Goal: Transaction & Acquisition: Obtain resource

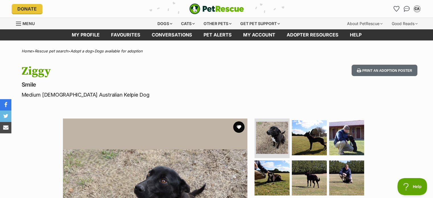
scroll to position [92, 0]
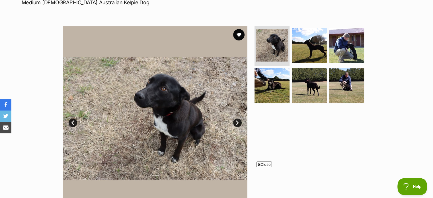
click at [238, 121] on link "Next" at bounding box center [237, 123] width 9 height 9
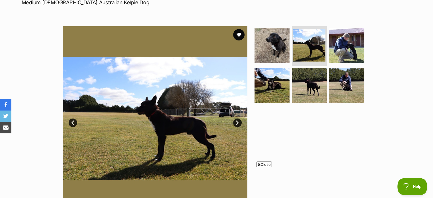
click at [238, 121] on link "Next" at bounding box center [237, 123] width 9 height 9
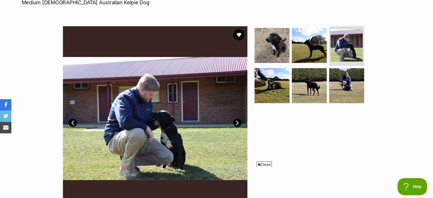
click at [238, 121] on link "Next" at bounding box center [237, 123] width 9 height 9
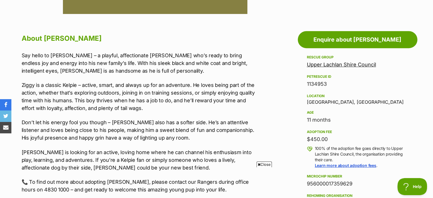
scroll to position [290, 0]
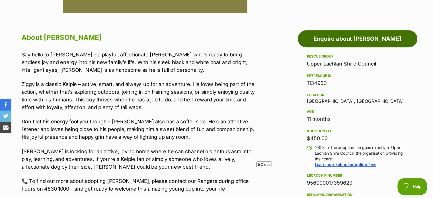
click at [318, 33] on link "Enquire about Ziggy" at bounding box center [358, 38] width 120 height 17
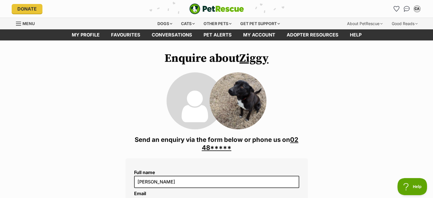
click at [215, 149] on link "02 48*****" at bounding box center [250, 143] width 97 height 15
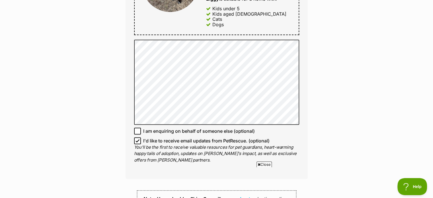
click at [109, 89] on div "Enquire about Ziggy 02 4830 1000 Send an enquiry via the form below or phone us…" at bounding box center [216, 64] width 433 height 748
click at [109, 98] on div "Enquire about Ziggy 02 4830 1000 Send an enquiry via the form below or phone us…" at bounding box center [216, 64] width 433 height 748
click at [116, 93] on div "Enquire about Ziggy 02 4830 1000 Send an enquiry via the form below or phone us…" at bounding box center [216, 64] width 433 height 748
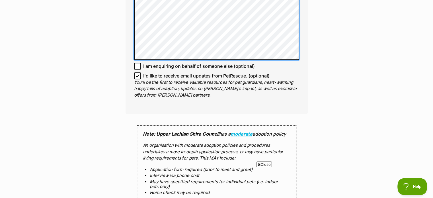
scroll to position [391, 0]
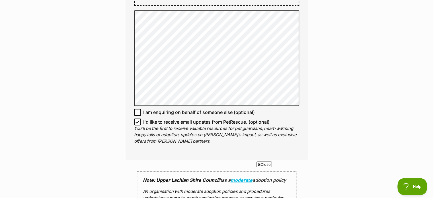
click at [104, 124] on div "Enquire about Ziggy 02 4830 1000 Send an enquiry via the form below or phone us…" at bounding box center [216, 39] width 433 height 759
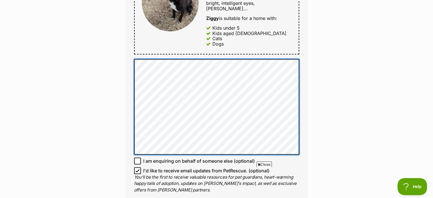
scroll to position [343, 0]
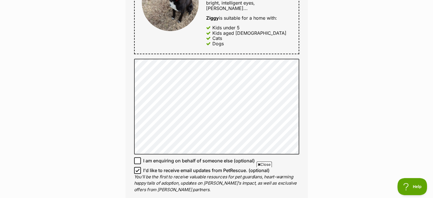
click at [99, 88] on div "Enquire about Ziggy 02 4830 1000 Send an enquiry via the form below or phone us…" at bounding box center [216, 88] width 433 height 759
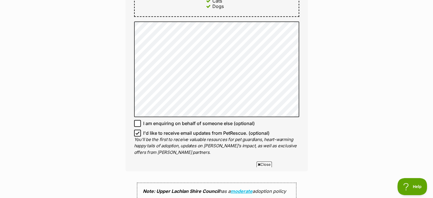
scroll to position [381, 0]
click at [109, 87] on div "Enquire about Ziggy 02 4830 1000 Send an enquiry via the form below or phone us…" at bounding box center [216, 50] width 433 height 759
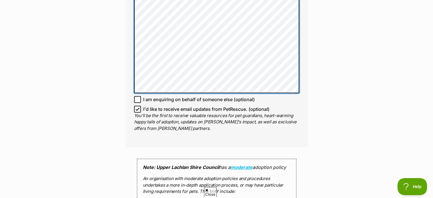
scroll to position [405, 0]
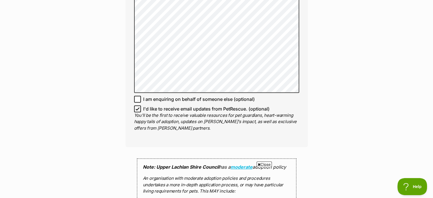
click at [120, 101] on div "Enquire about Ziggy 02 4830 1000 Send an enquiry via the form below or phone us…" at bounding box center [216, 26] width 199 height 759
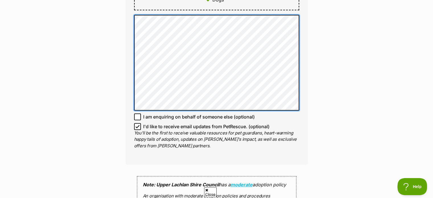
scroll to position [0, 0]
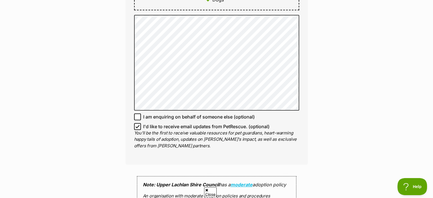
click at [105, 94] on div "Enquire about Ziggy 02 4830 1000 Send an enquiry via the form below or phone us…" at bounding box center [216, 44] width 433 height 759
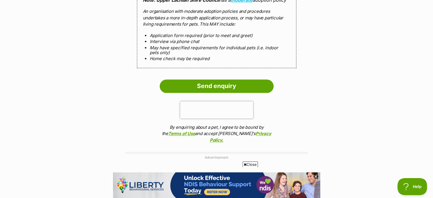
scroll to position [572, 0]
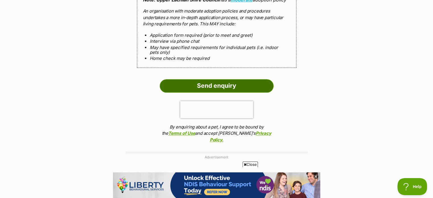
click at [196, 83] on input "Send enquiry" at bounding box center [217, 85] width 114 height 13
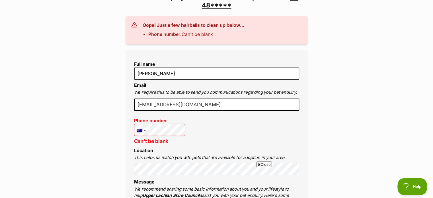
scroll to position [163, 0]
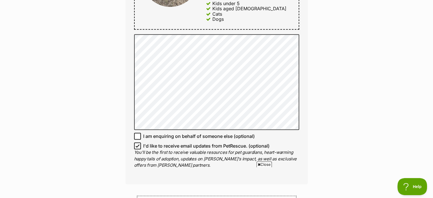
scroll to position [410, 0]
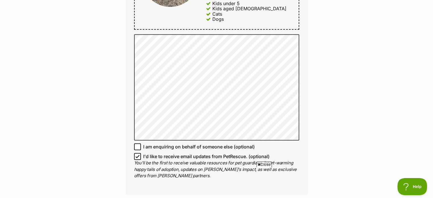
click at [102, 121] on div "Enquire about Ziggy 02 4830 1000 Send an enquiry via the form below or phone us…" at bounding box center [216, 48] width 433 height 813
click at [123, 120] on div "Enquire about Ziggy 02 4830 1000 Send an enquiry via the form below or phone us…" at bounding box center [216, 48] width 199 height 813
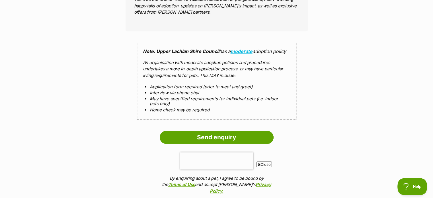
scroll to position [574, 0]
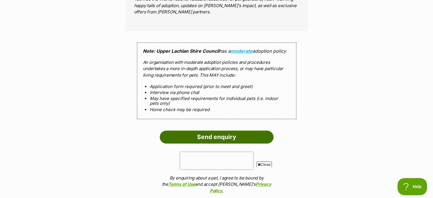
click at [177, 133] on input "Send enquiry" at bounding box center [217, 136] width 114 height 13
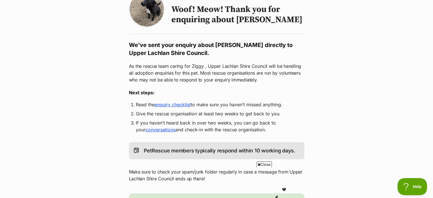
scroll to position [62, 0]
click at [166, 107] on link "enquiry checklist" at bounding box center [173, 105] width 36 height 6
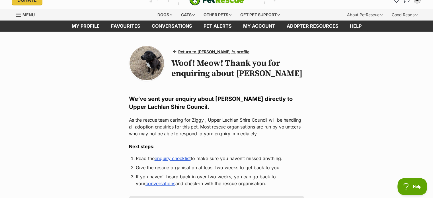
scroll to position [0, 0]
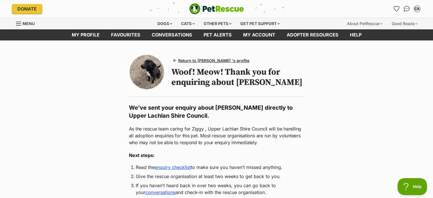
click at [152, 67] on img at bounding box center [147, 72] width 34 height 34
click at [200, 61] on span "Return to Ziggy 's profile" at bounding box center [213, 61] width 71 height 6
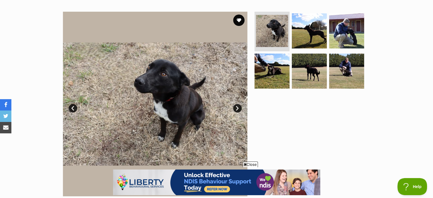
click at [250, 164] on span "Close" at bounding box center [250, 165] width 15 height 6
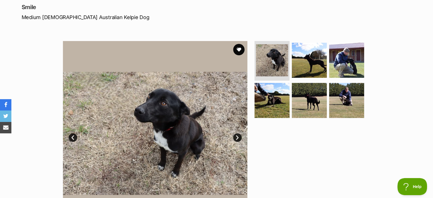
scroll to position [77, 0]
click at [237, 139] on link "Next" at bounding box center [237, 137] width 9 height 9
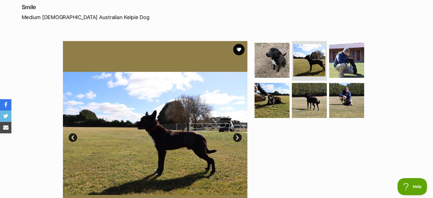
click at [237, 139] on link "Next" at bounding box center [237, 137] width 9 height 9
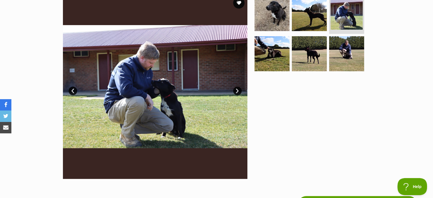
scroll to position [124, 0]
click at [236, 90] on link "Next" at bounding box center [237, 91] width 9 height 9
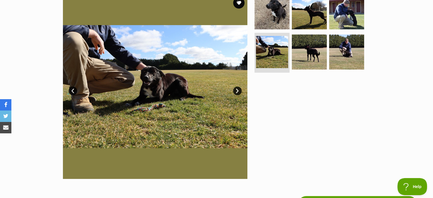
click at [236, 90] on link "Next" at bounding box center [237, 91] width 9 height 9
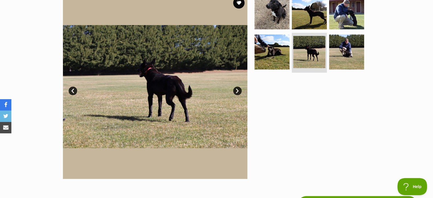
click at [236, 90] on link "Next" at bounding box center [237, 91] width 9 height 9
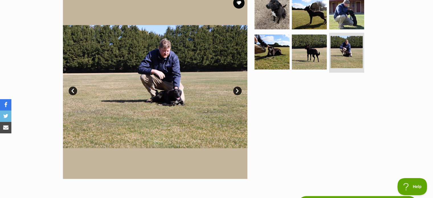
click at [236, 90] on link "Next" at bounding box center [237, 91] width 9 height 9
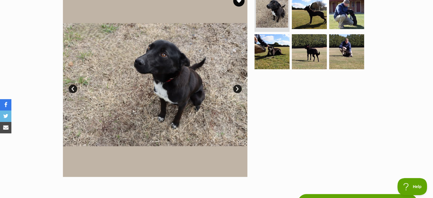
scroll to position [125, 0]
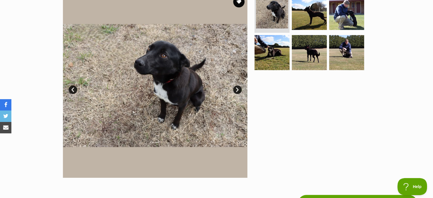
click at [239, 90] on link "Next" at bounding box center [237, 89] width 9 height 9
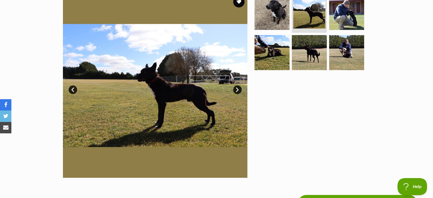
click at [239, 90] on link "Next" at bounding box center [237, 89] width 9 height 9
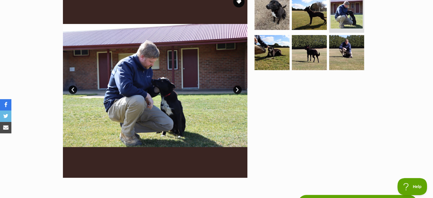
click at [239, 90] on link "Next" at bounding box center [237, 89] width 9 height 9
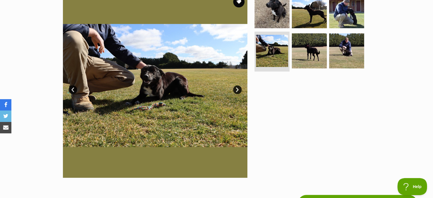
click at [239, 90] on link "Next" at bounding box center [237, 89] width 9 height 9
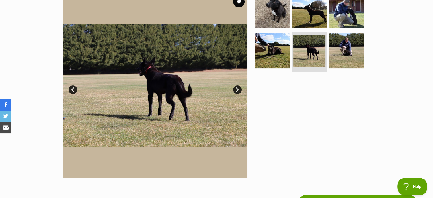
click at [239, 90] on link "Next" at bounding box center [237, 89] width 9 height 9
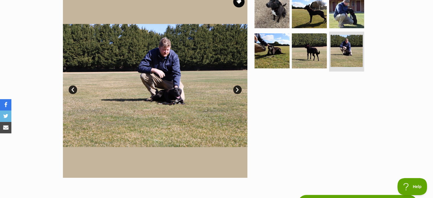
click at [238, 89] on link "Next" at bounding box center [237, 89] width 9 height 9
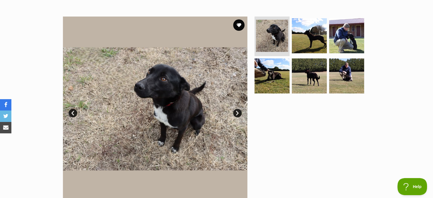
scroll to position [101, 0]
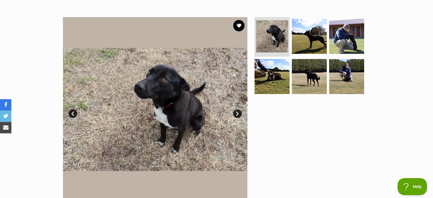
click at [237, 112] on link "Next" at bounding box center [237, 113] width 9 height 9
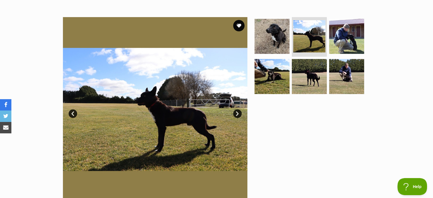
scroll to position [0, 0]
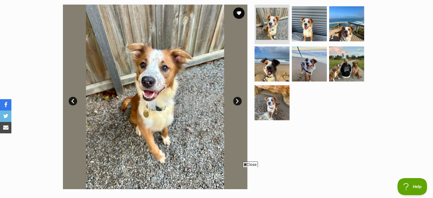
scroll to position [119, 0]
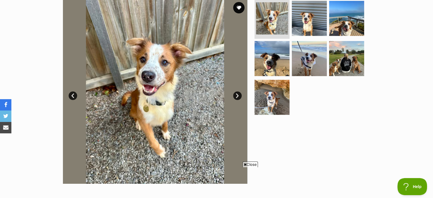
click at [239, 95] on link "Next" at bounding box center [237, 95] width 9 height 9
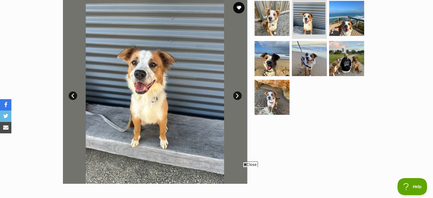
click at [239, 95] on link "Next" at bounding box center [237, 95] width 9 height 9
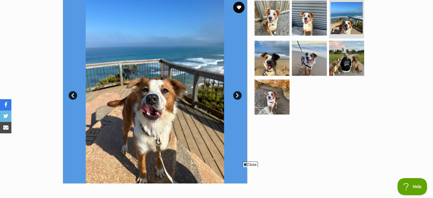
scroll to position [119, 0]
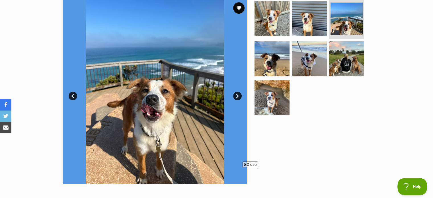
click at [239, 95] on link "Next" at bounding box center [237, 96] width 9 height 9
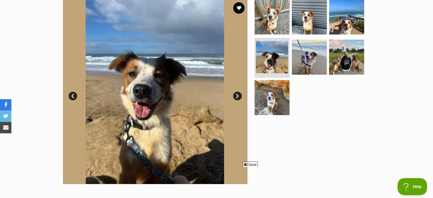
click at [239, 95] on link "Next" at bounding box center [237, 96] width 9 height 9
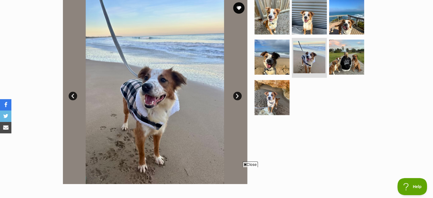
click at [239, 95] on link "Next" at bounding box center [237, 96] width 9 height 9
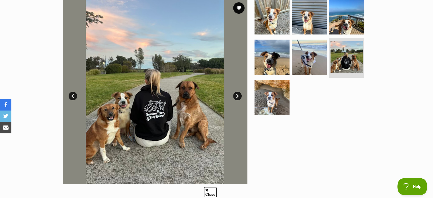
scroll to position [0, 0]
click at [239, 95] on link "Next" at bounding box center [237, 96] width 9 height 9
